Goal: Task Accomplishment & Management: Manage account settings

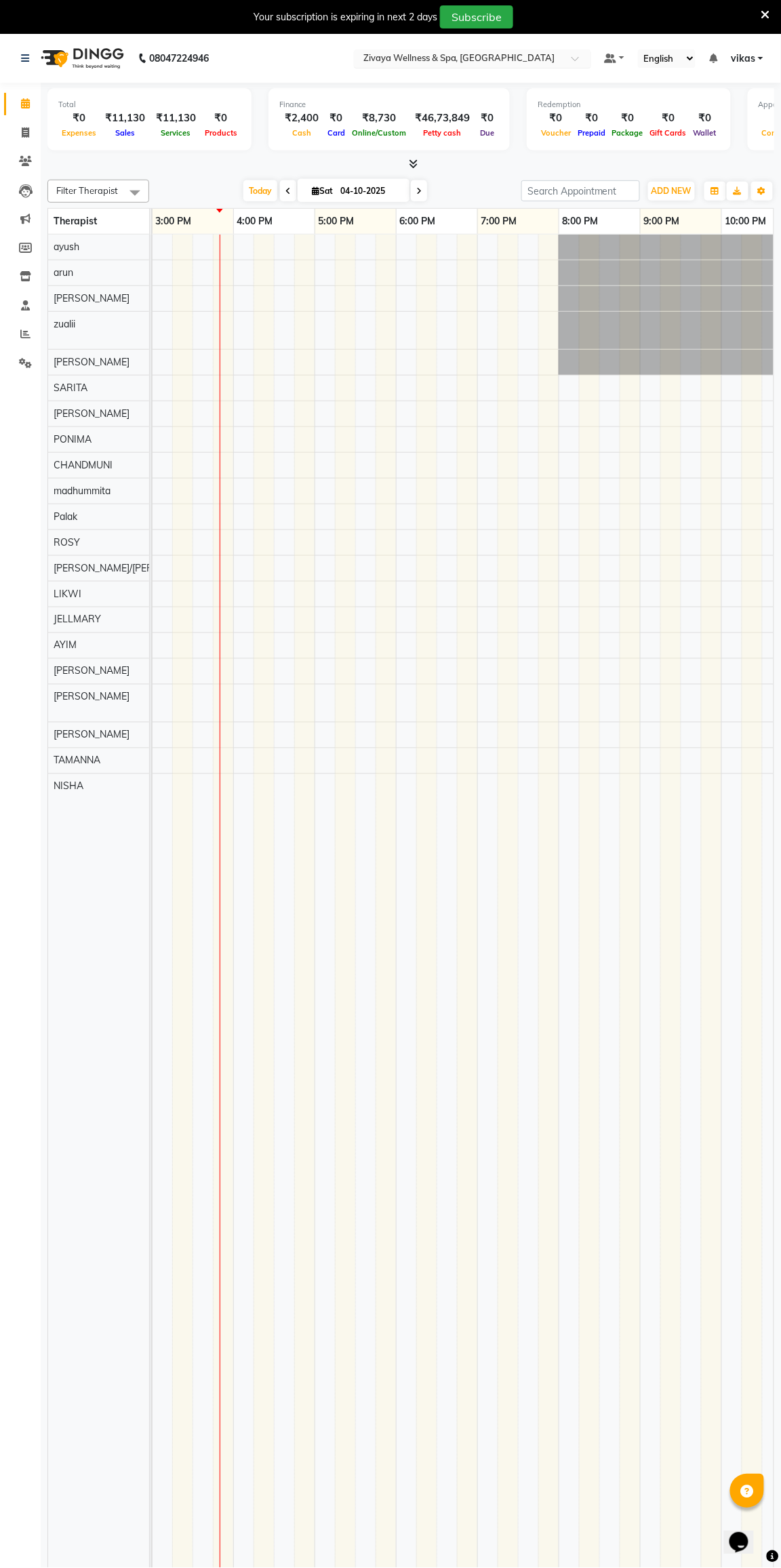
click at [366, 53] on input "text" at bounding box center [458, 59] width 197 height 14
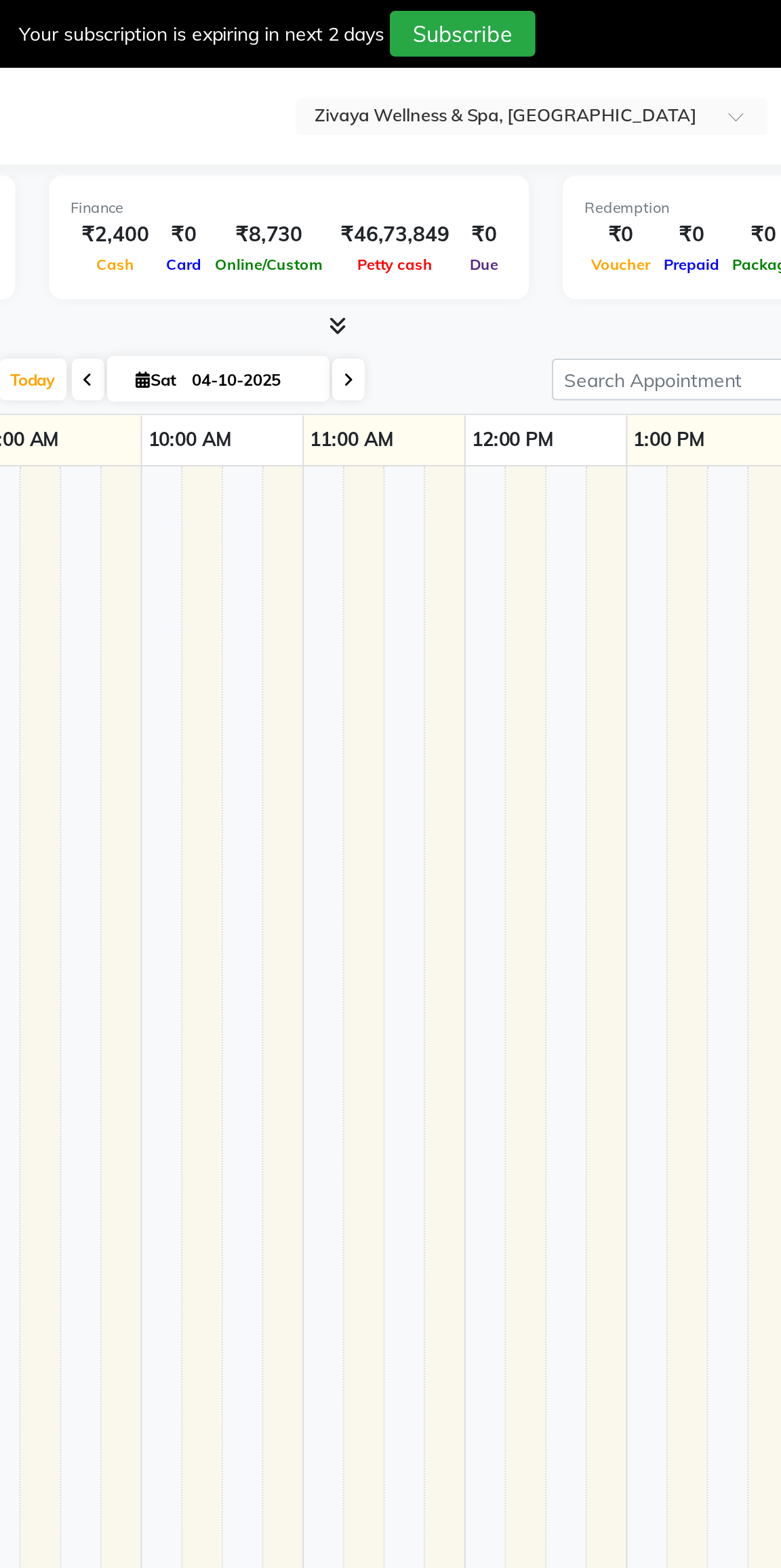
select select "en"
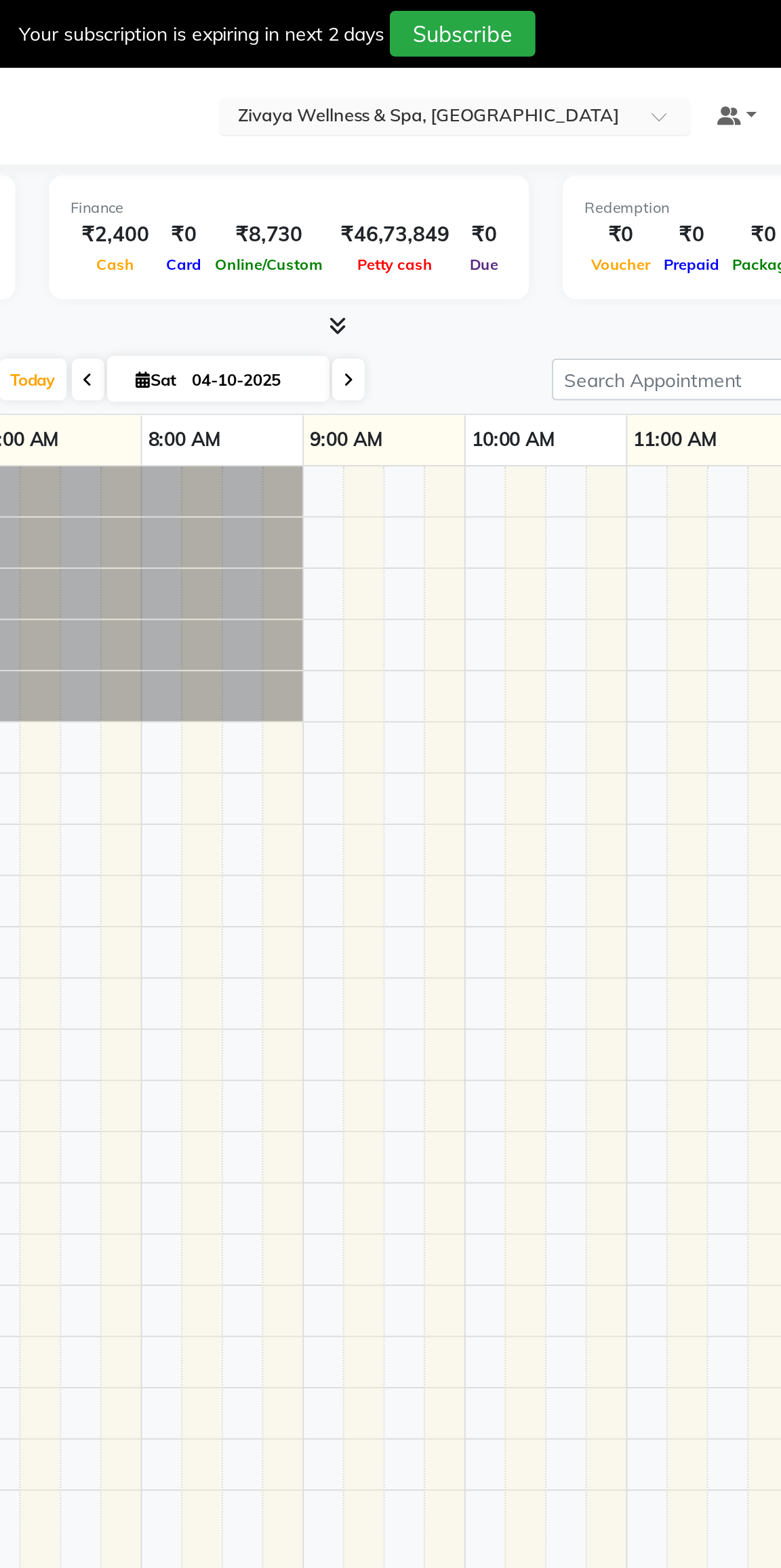
click at [421, 54] on input "text" at bounding box center [458, 59] width 197 height 14
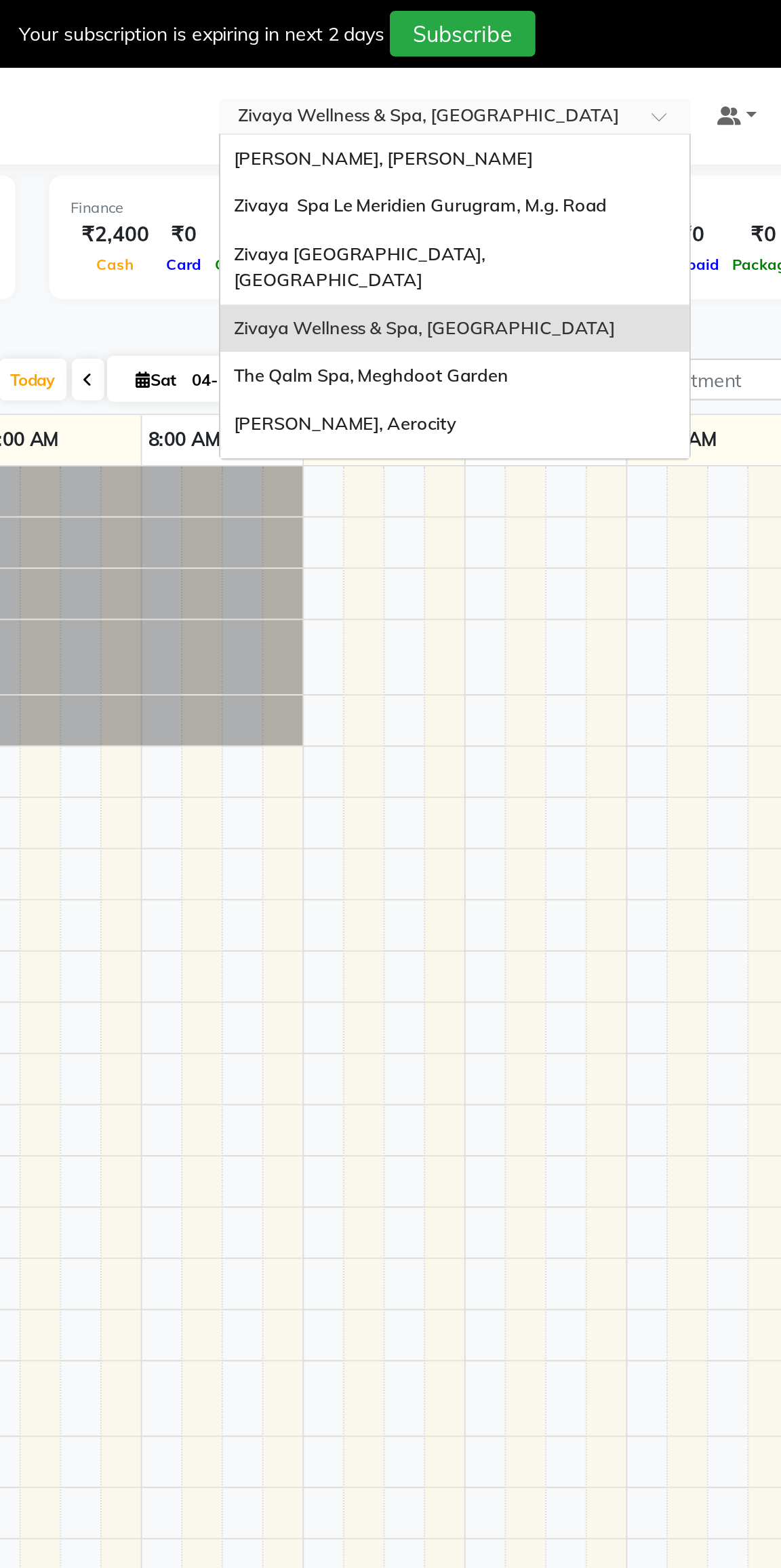
click at [377, 207] on span "[PERSON_NAME], Aerocity" at bounding box center [417, 212] width 112 height 11
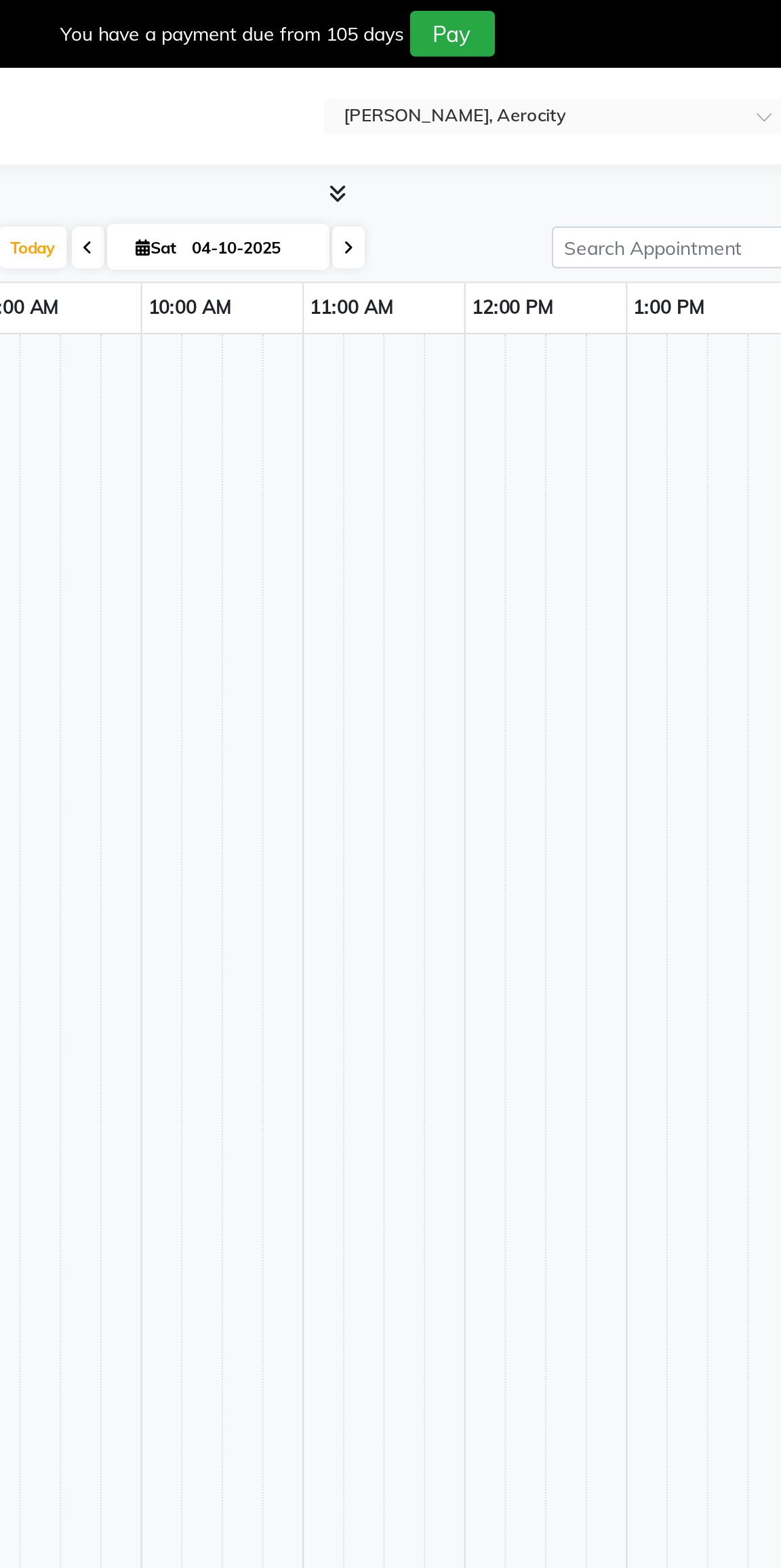
select select "en"
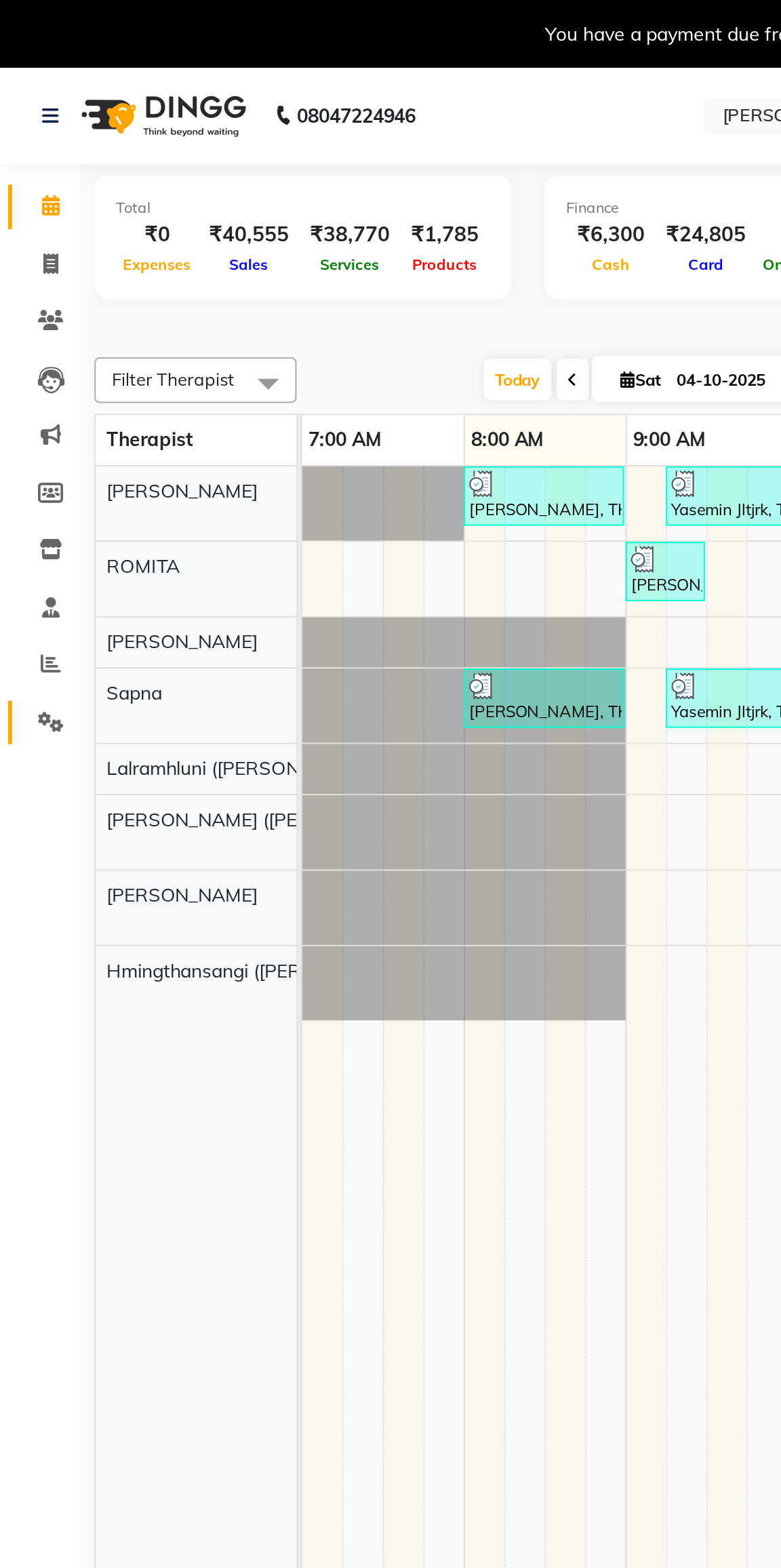
click at [19, 361] on icon at bounding box center [26, 363] width 13 height 10
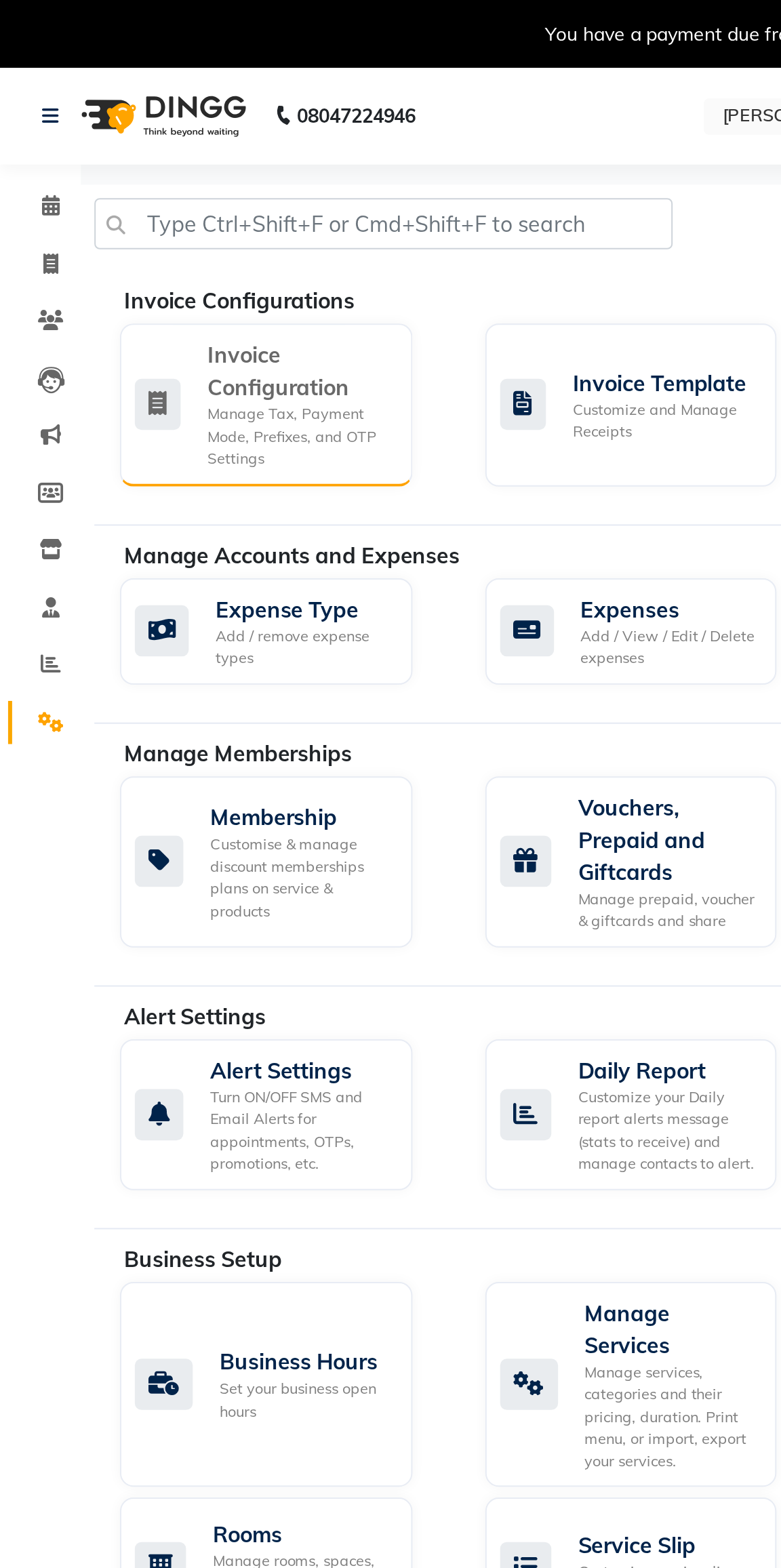
click at [112, 202] on div "Invoice Configuration" at bounding box center [150, 187] width 92 height 33
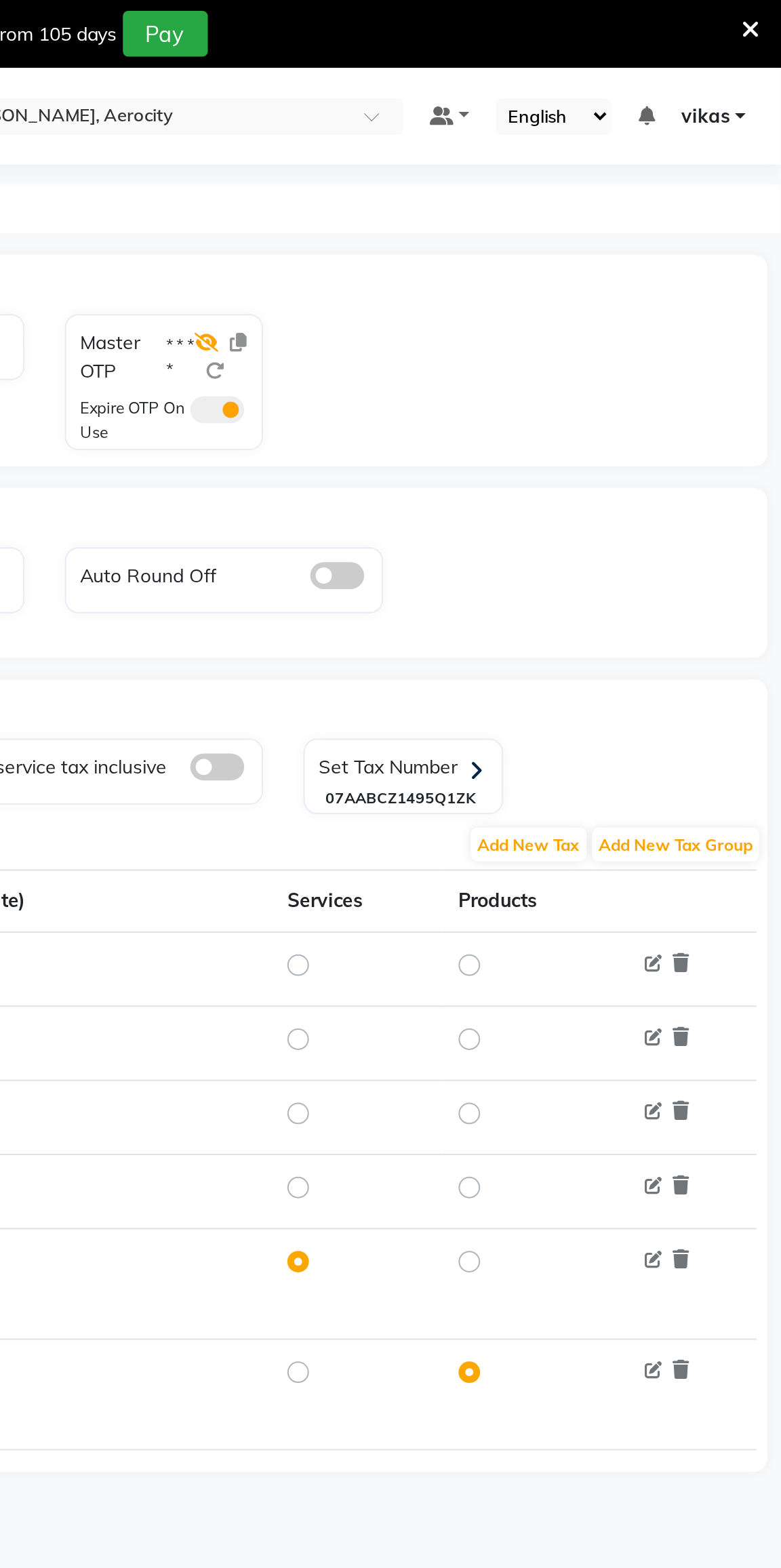
click at [493, 174] on icon at bounding box center [492, 172] width 12 height 9
click at [495, 209] on span at bounding box center [498, 206] width 27 height 14
click at [484, 208] on input "checkbox" at bounding box center [484, 208] width 0 height 0
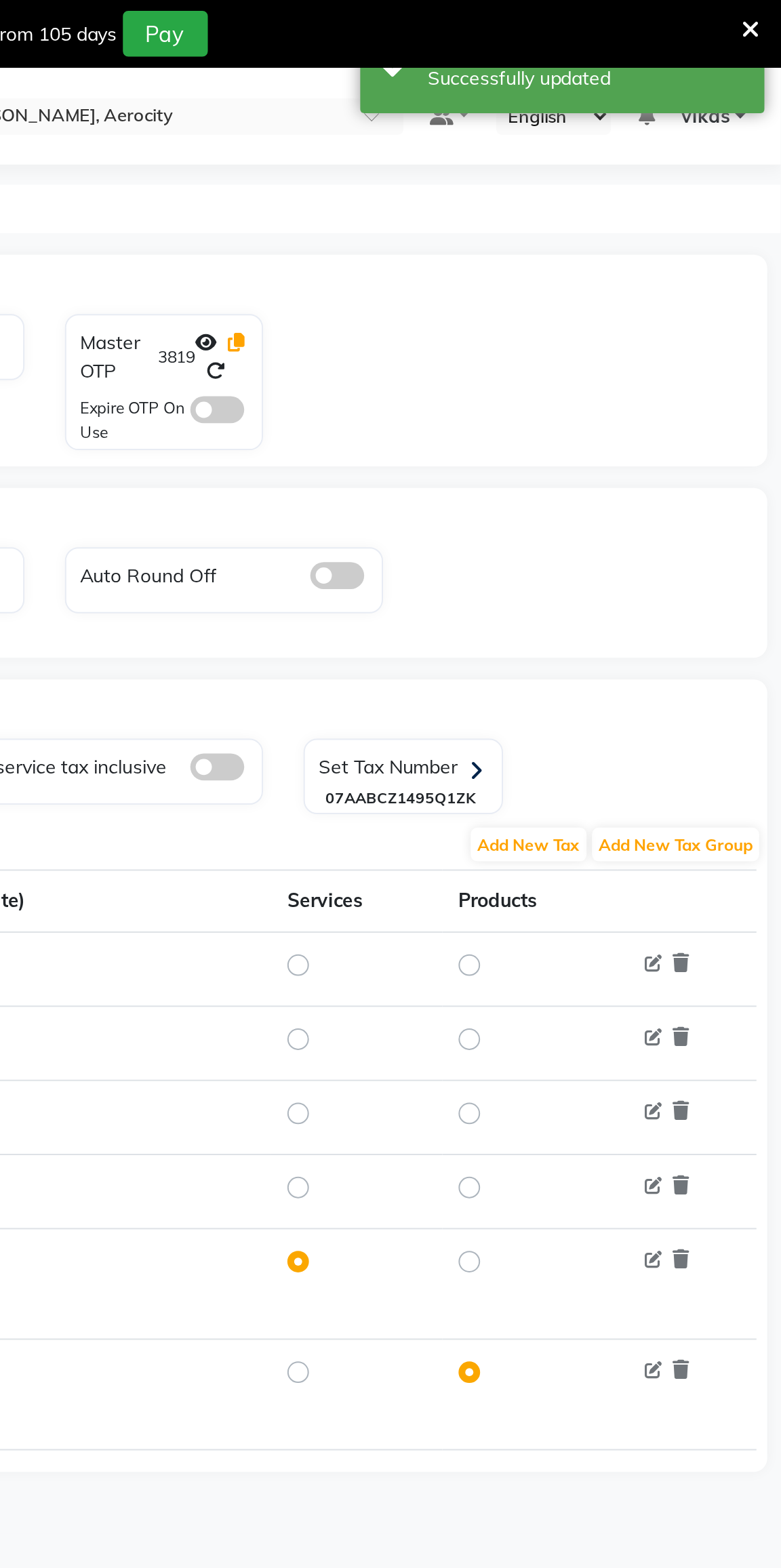
click at [509, 169] on icon at bounding box center [507, 172] width 8 height 9
